Goal: Transaction & Acquisition: Purchase product/service

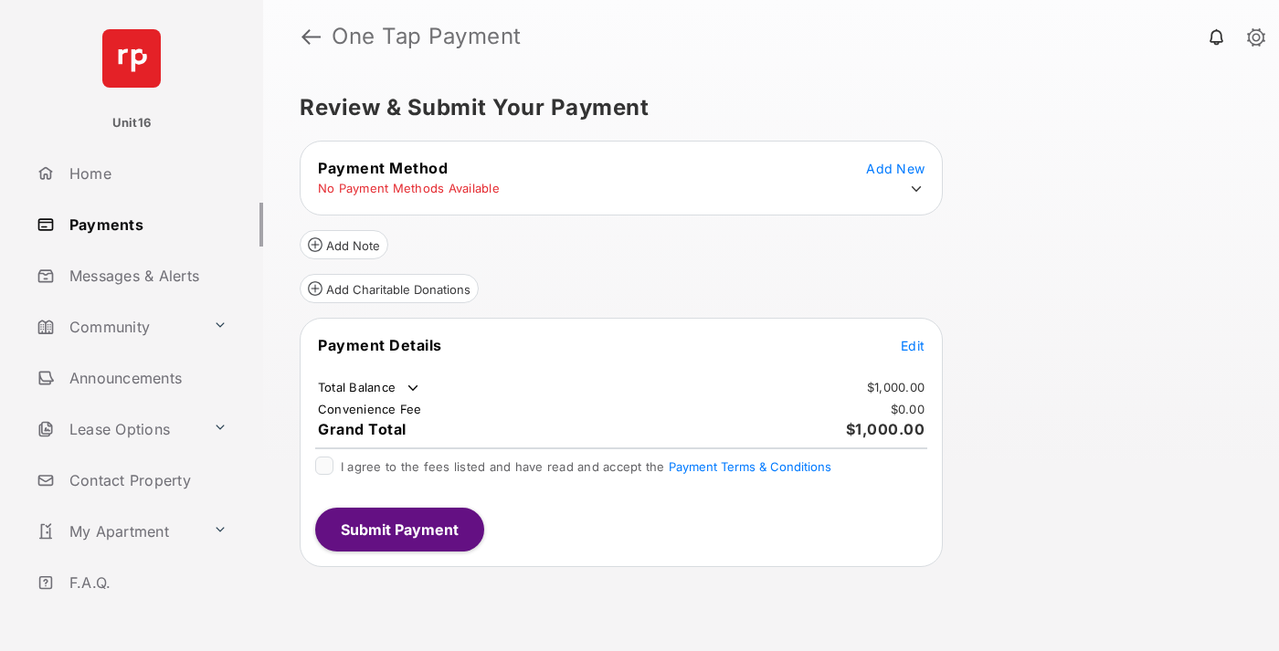
click at [913, 345] on span "Edit" at bounding box center [913, 346] width 24 height 16
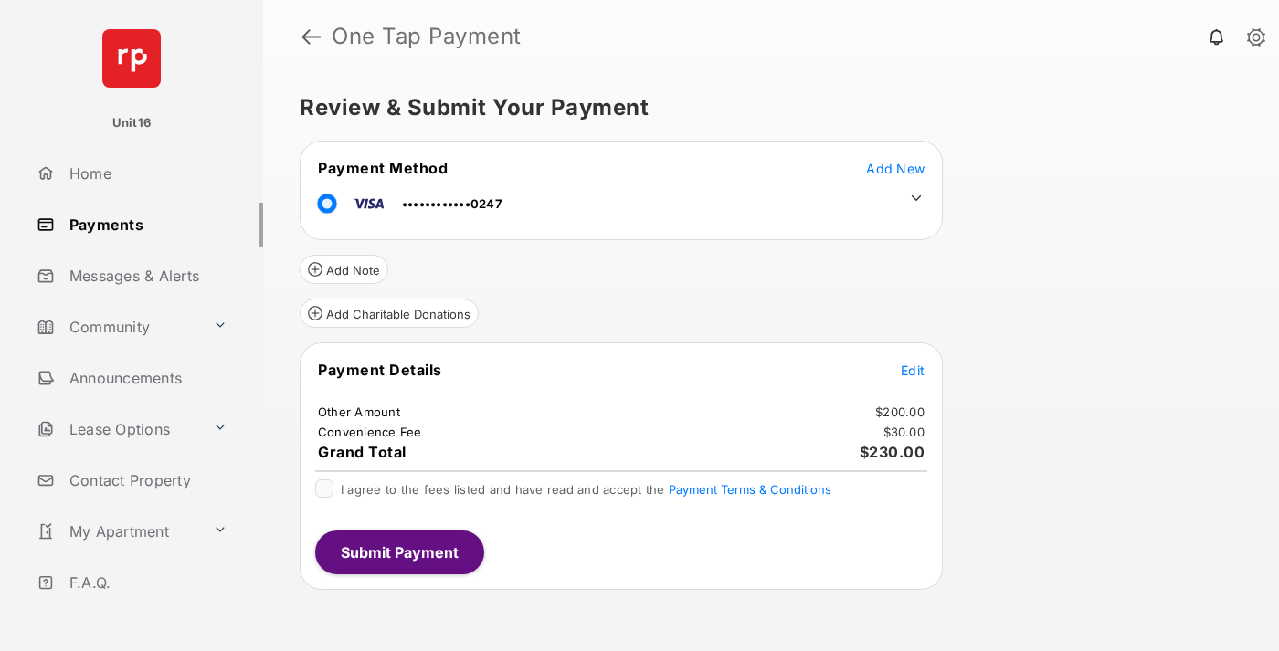
click at [916, 198] on icon at bounding box center [916, 198] width 16 height 16
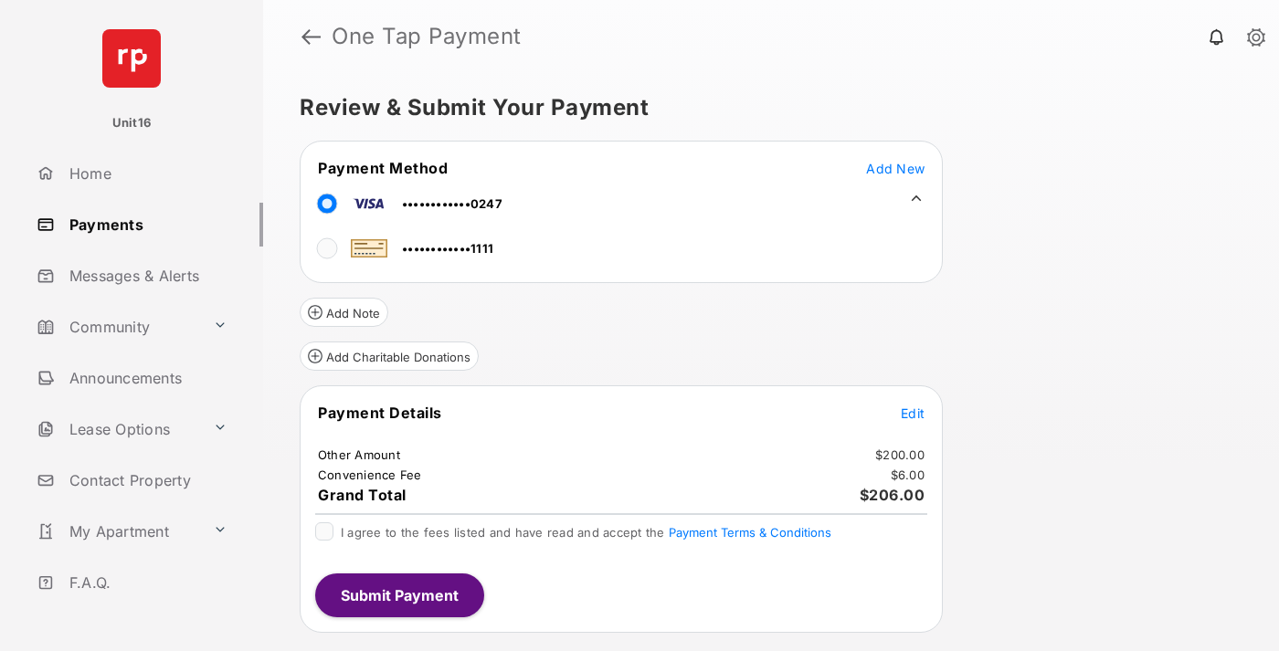
click at [913, 413] on span "Edit" at bounding box center [913, 414] width 24 height 16
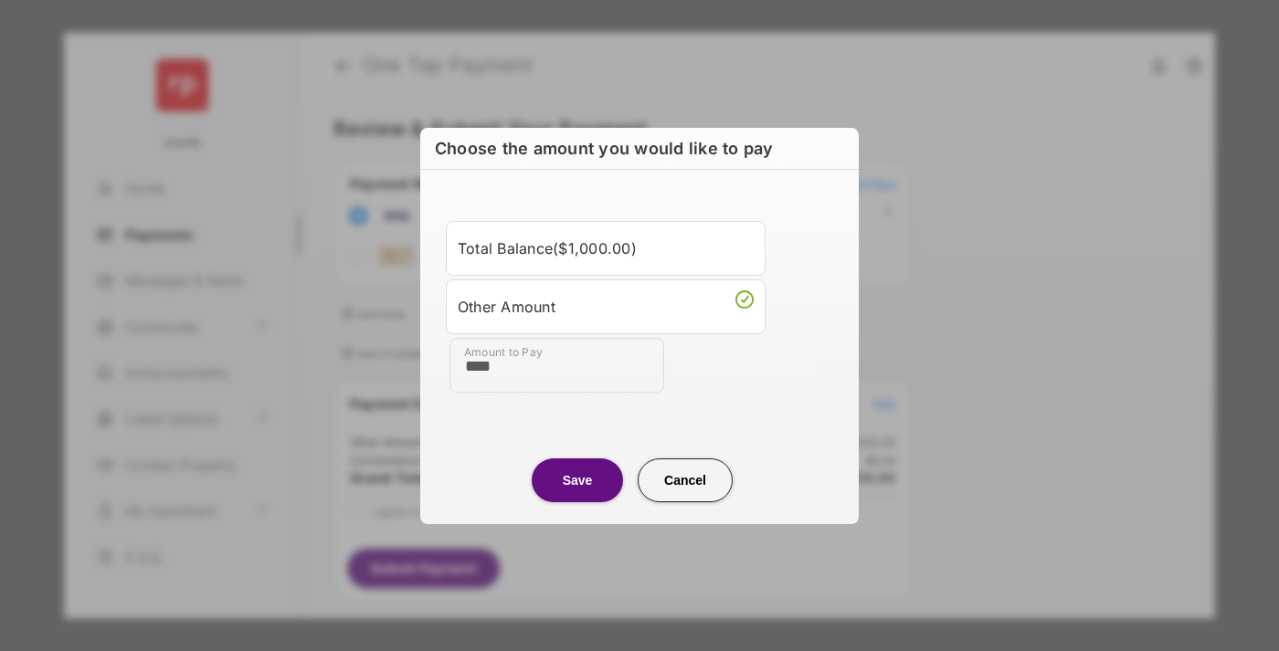
click at [577, 480] on button "Save" at bounding box center [577, 481] width 91 height 44
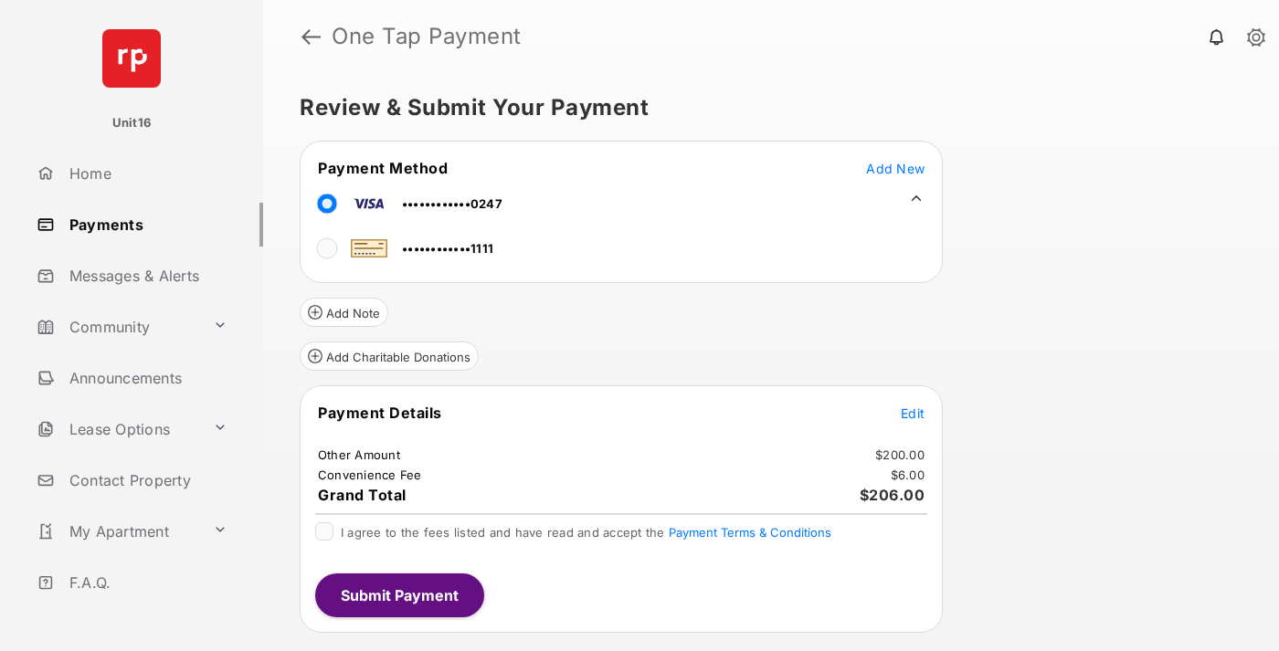
click at [398, 595] on button "Submit Payment" at bounding box center [399, 596] width 169 height 44
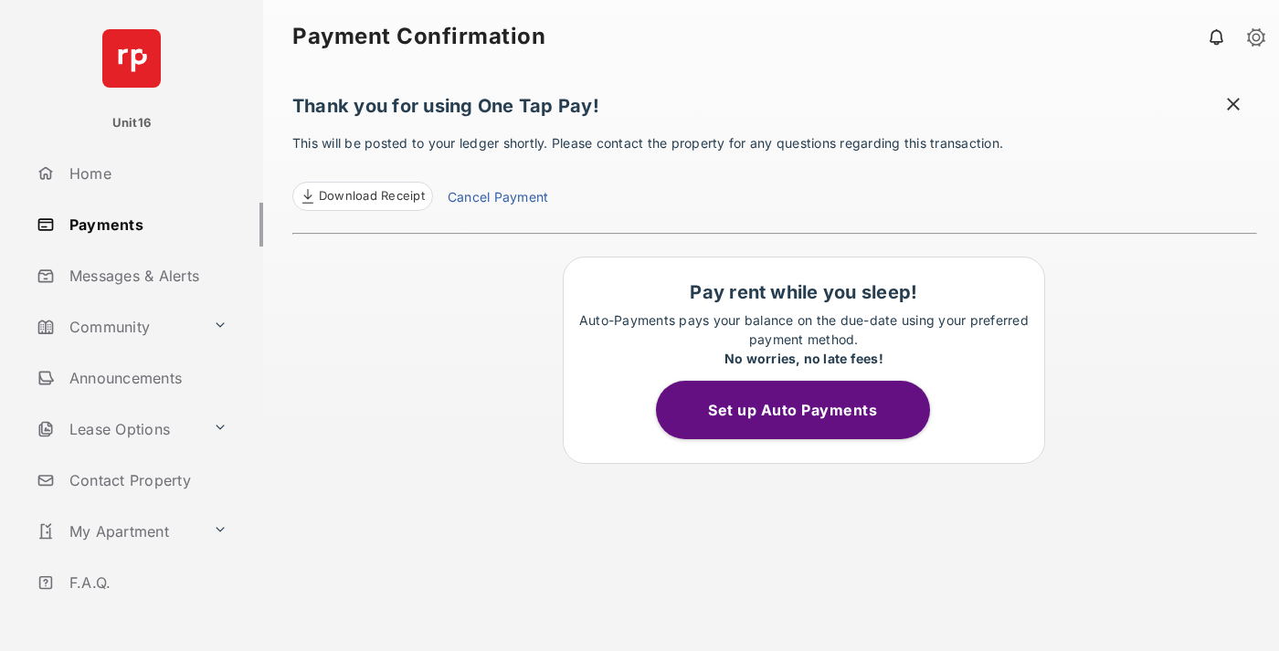
click at [497, 199] on link "Cancel Payment" at bounding box center [498, 199] width 101 height 24
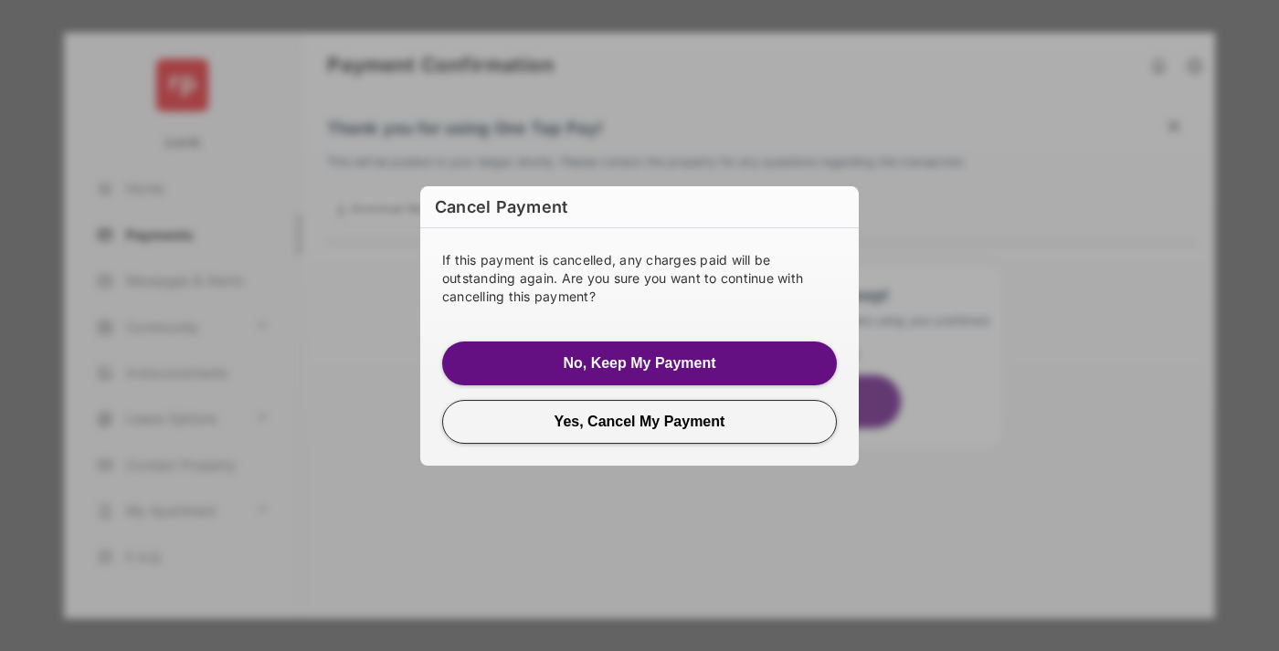
click at [640, 421] on button "Yes, Cancel My Payment" at bounding box center [639, 422] width 395 height 44
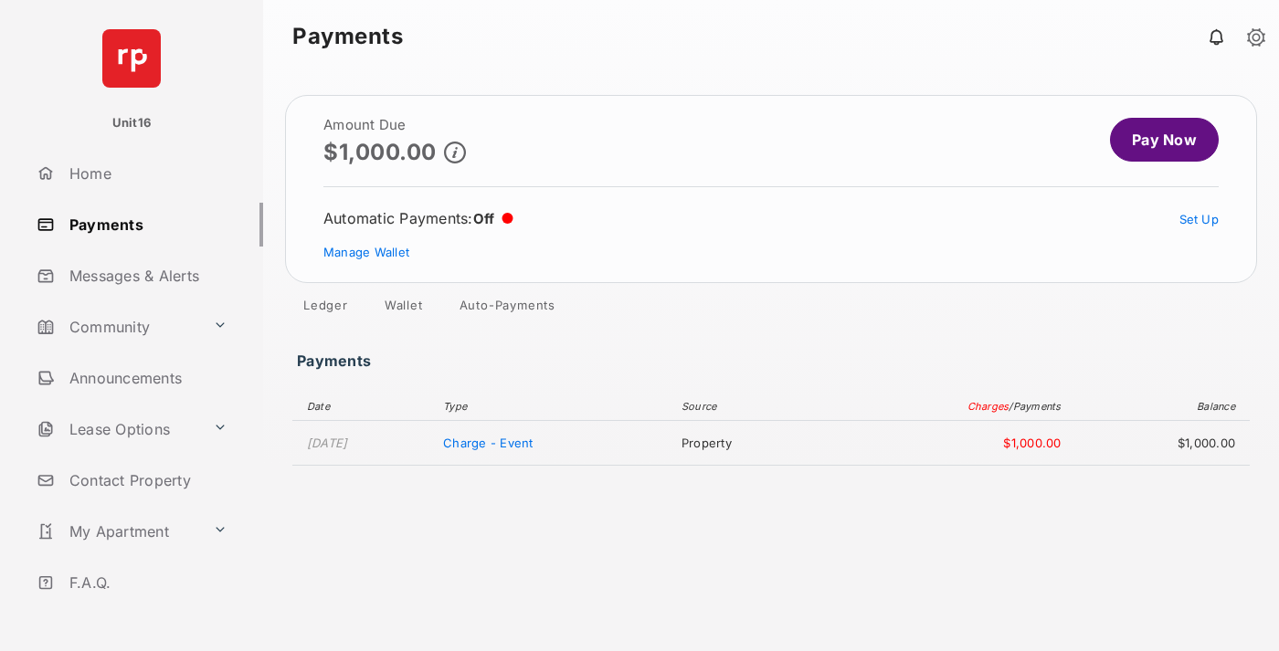
click at [366, 252] on link "Manage Wallet" at bounding box center [366, 252] width 86 height 15
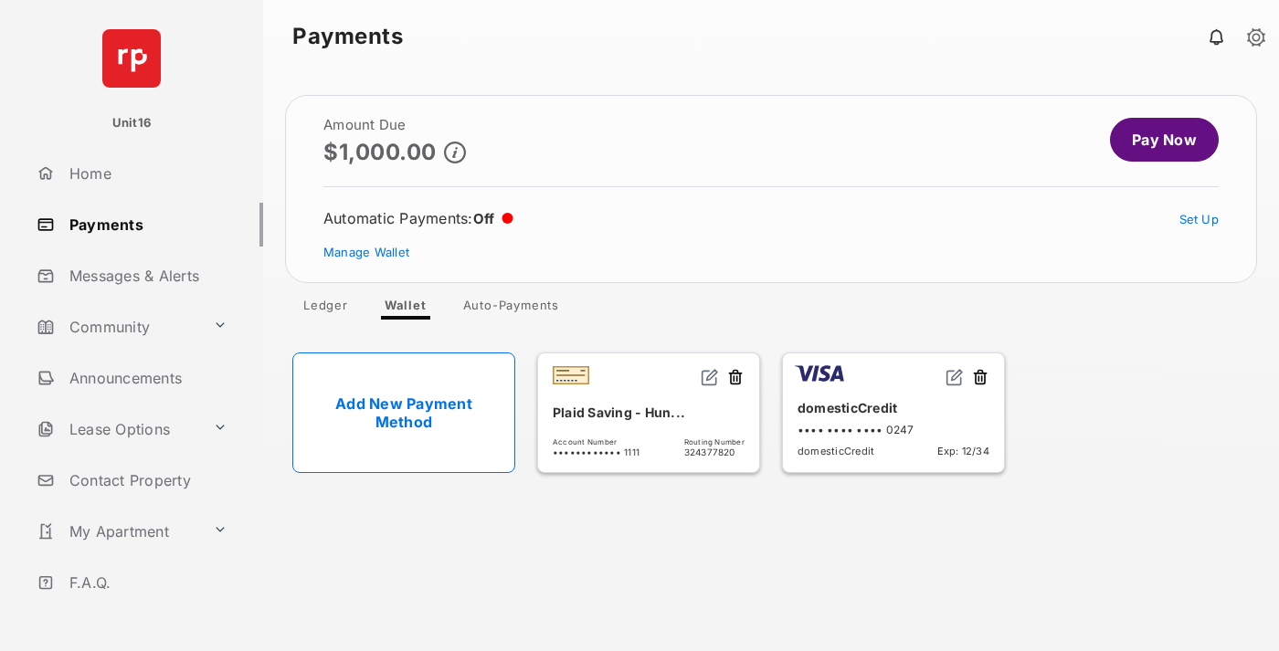
click at [980, 378] on button at bounding box center [980, 378] width 18 height 21
